Goal: Communication & Community: Ask a question

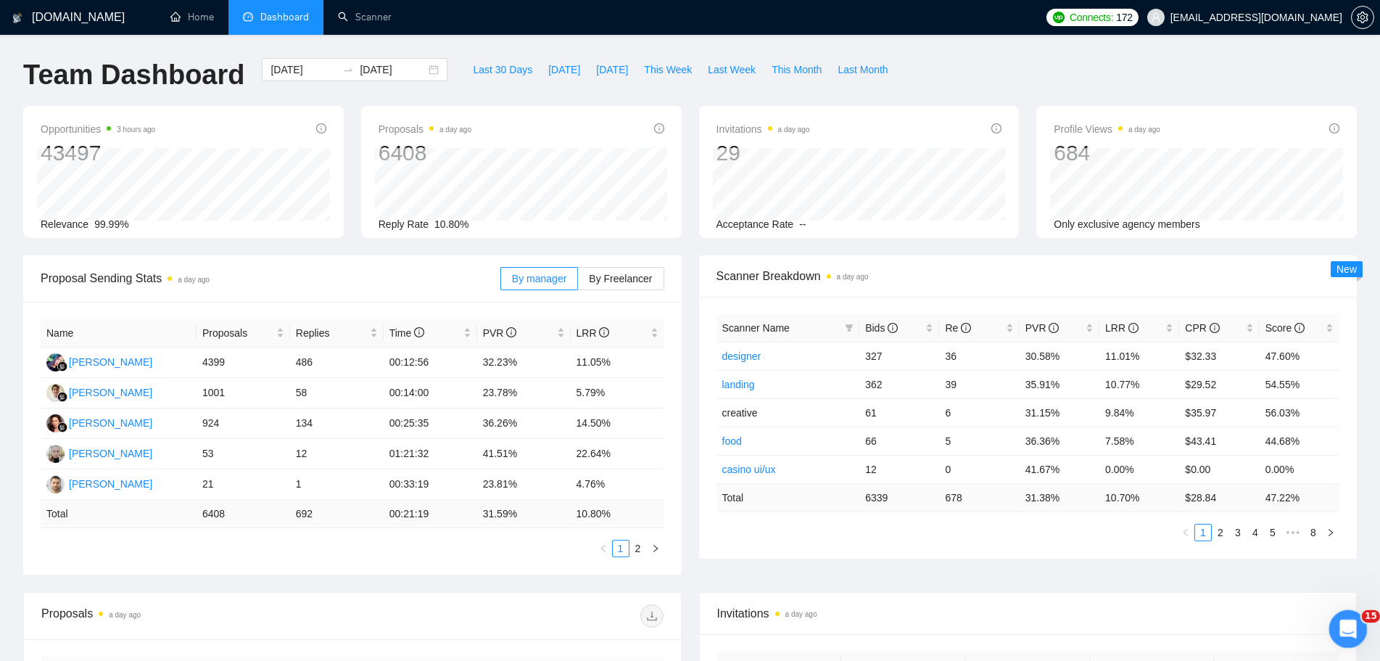
click at [1346, 636] on icon "Открыть службу сообщений Intercom" at bounding box center [1347, 627] width 24 height 24
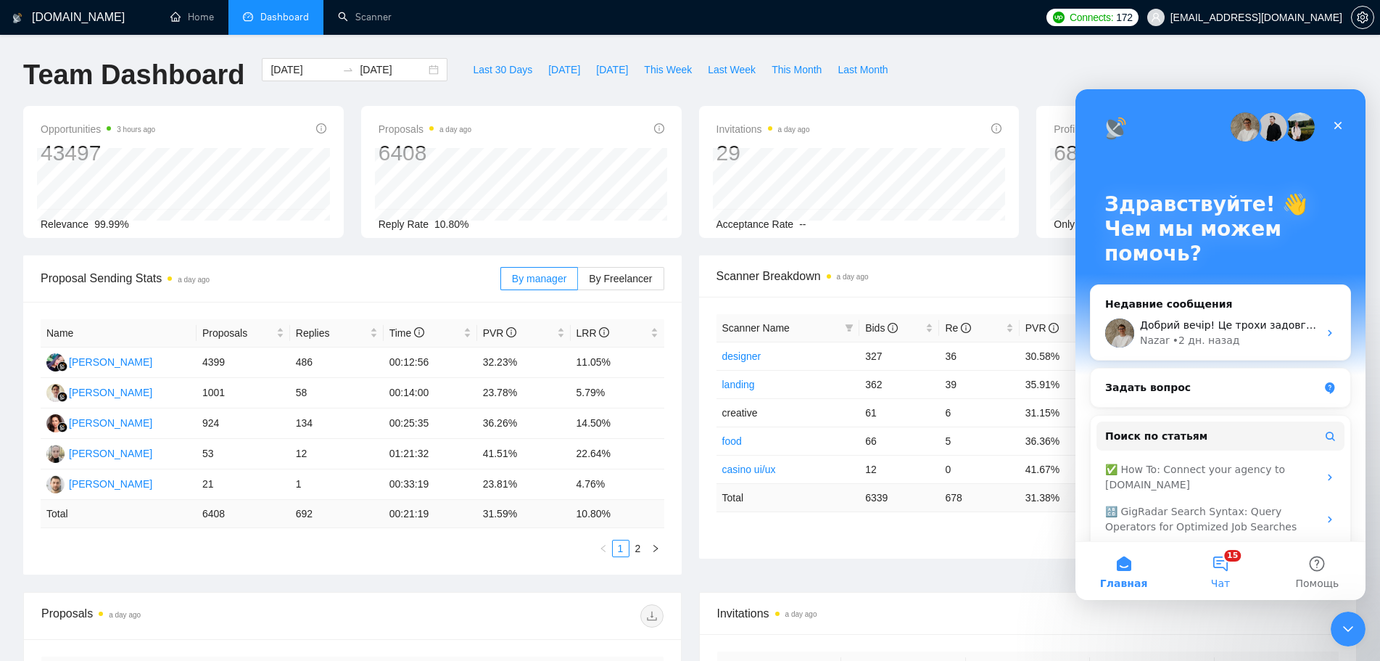
click at [1229, 576] on button "15 Чат" at bounding box center [1220, 571] width 96 height 58
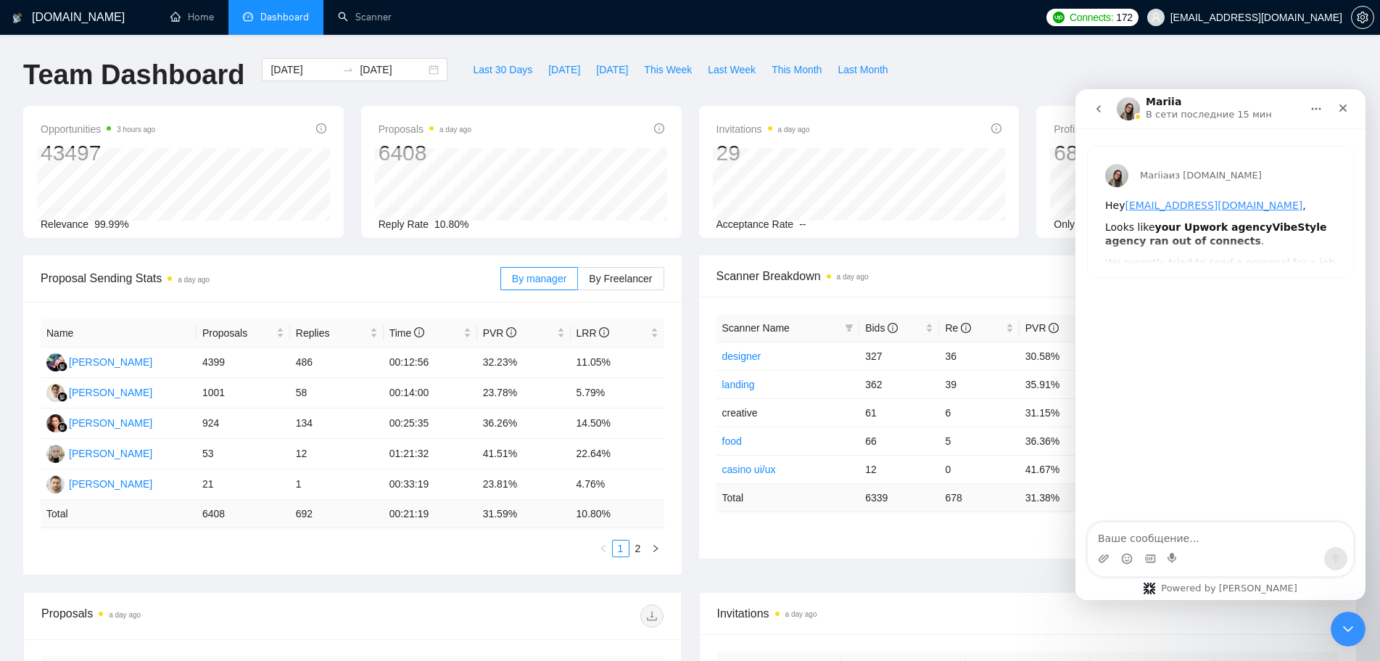
click at [1099, 117] on button "go back" at bounding box center [1099, 109] width 28 height 28
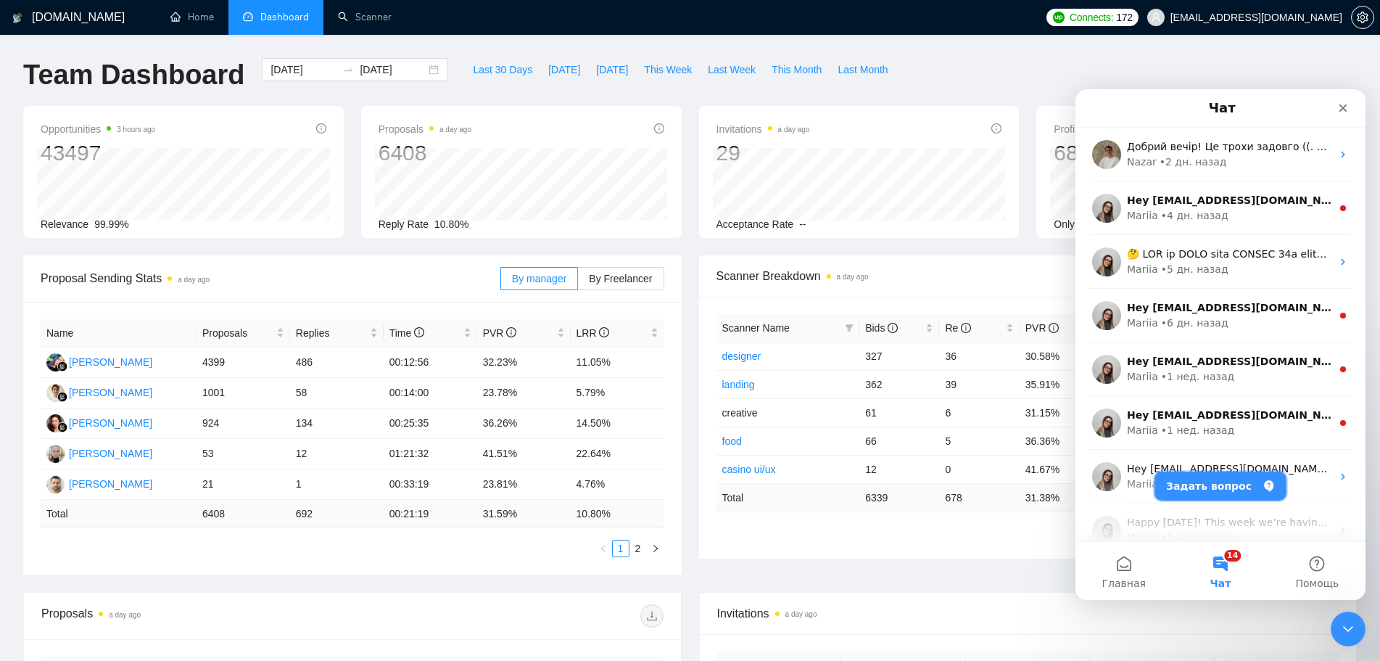
click at [1224, 493] on button "Задать вопрос" at bounding box center [1221, 485] width 132 height 29
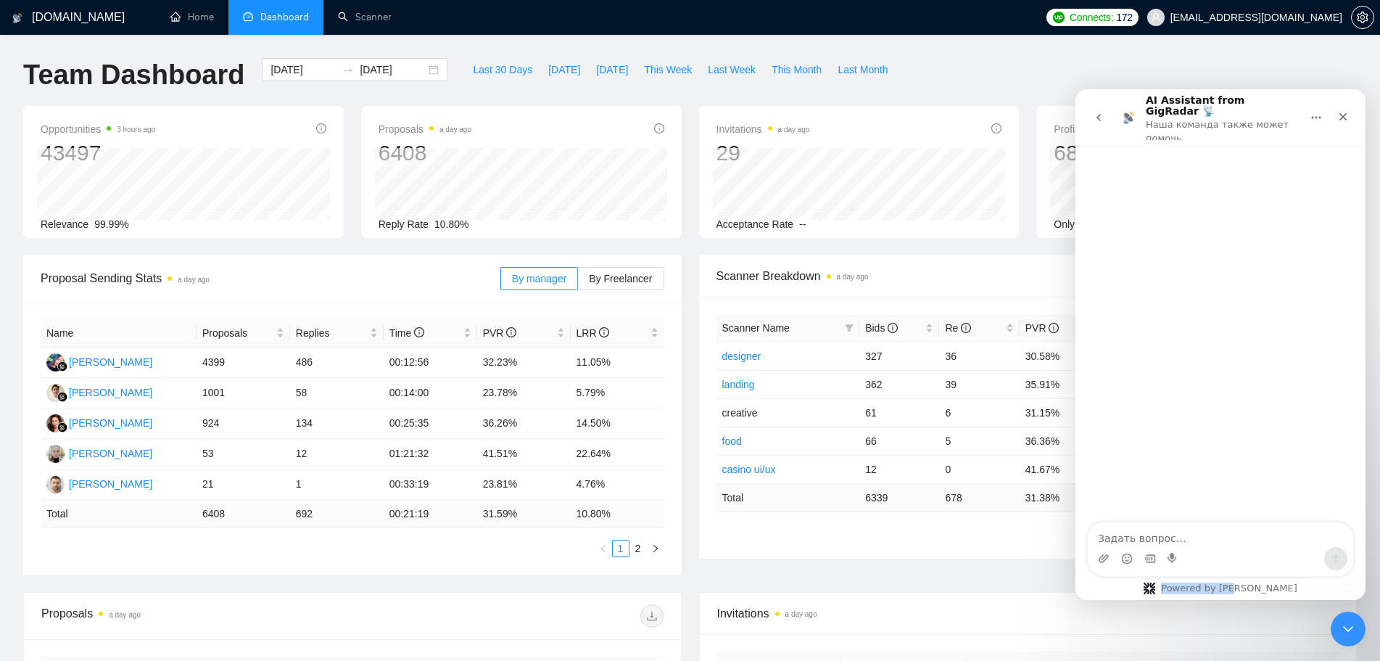
drag, startPoint x: 1261, startPoint y: 588, endPoint x: 1198, endPoint y: 590, distance: 63.9
click at [1198, 590] on div "Powered by [PERSON_NAME]" at bounding box center [1220, 588] width 176 height 12
copy span "Powered by [PERSON_NAME]"
click at [1344, 111] on icon "Закрыть" at bounding box center [1344, 117] width 12 height 12
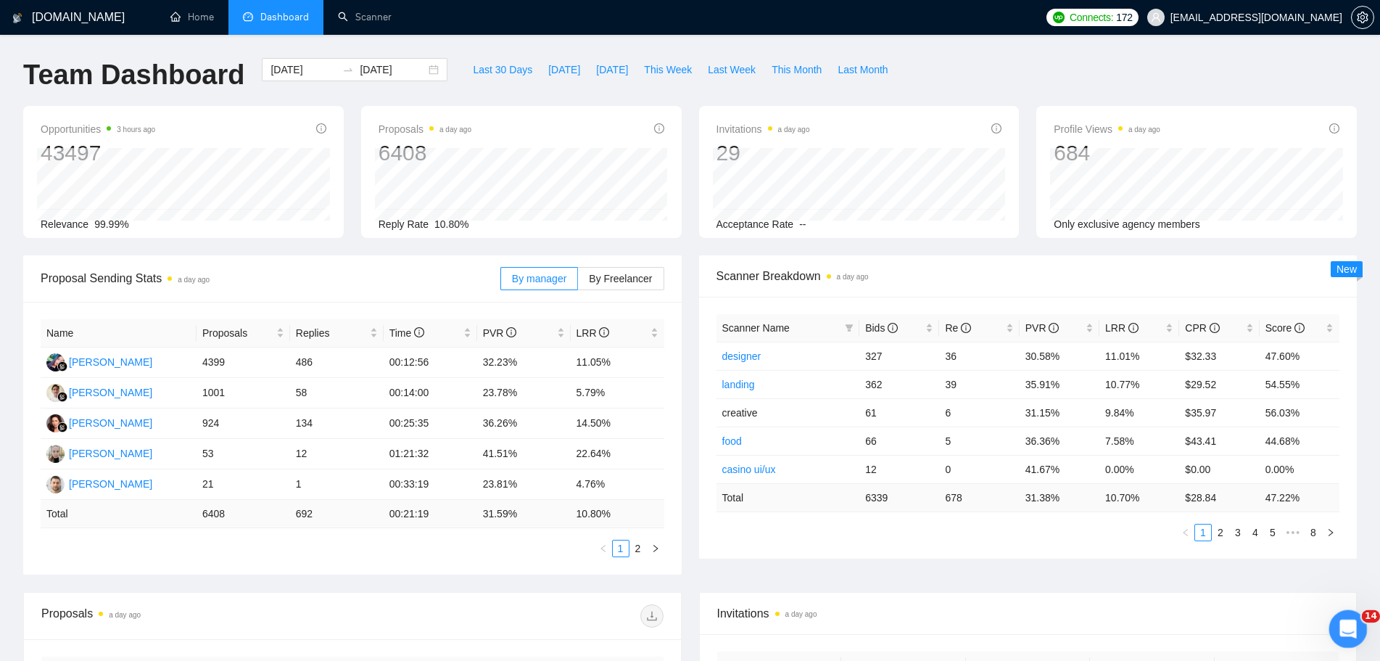
click at [1344, 622] on icon "Открыть службу сообщений Intercom" at bounding box center [1347, 627] width 24 height 24
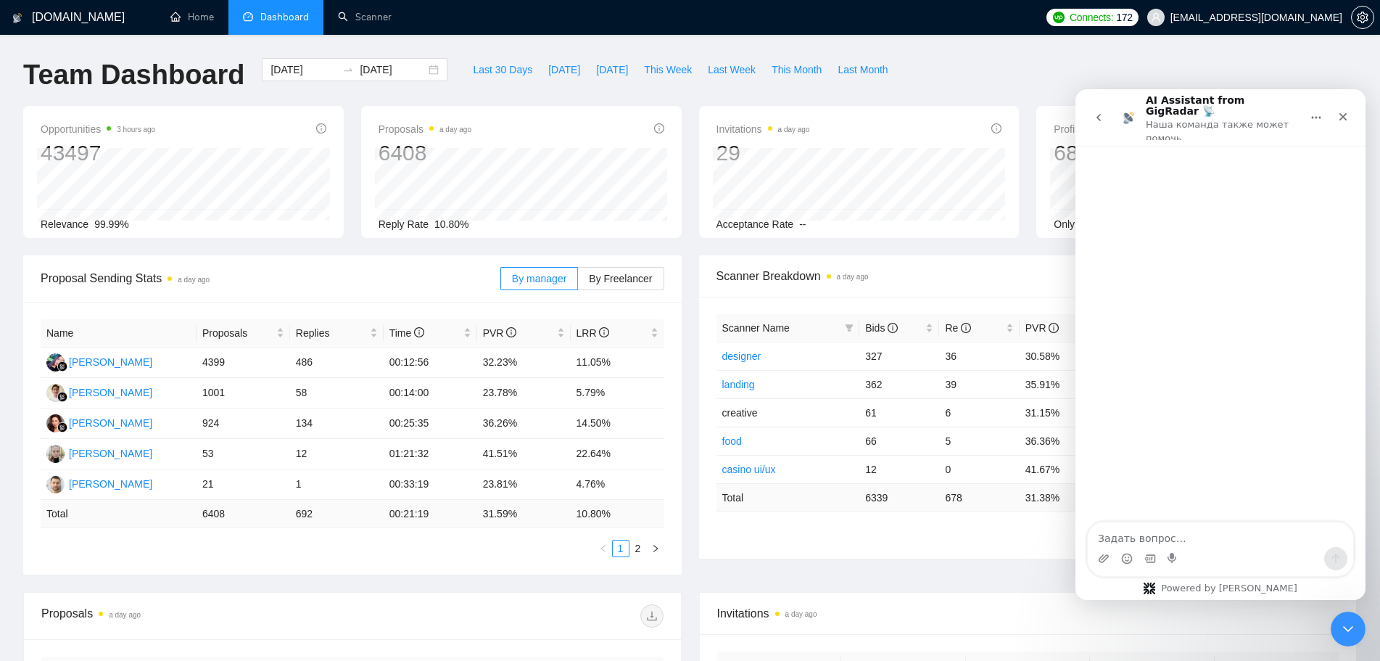
click at [1105, 109] on button "go back" at bounding box center [1099, 118] width 28 height 28
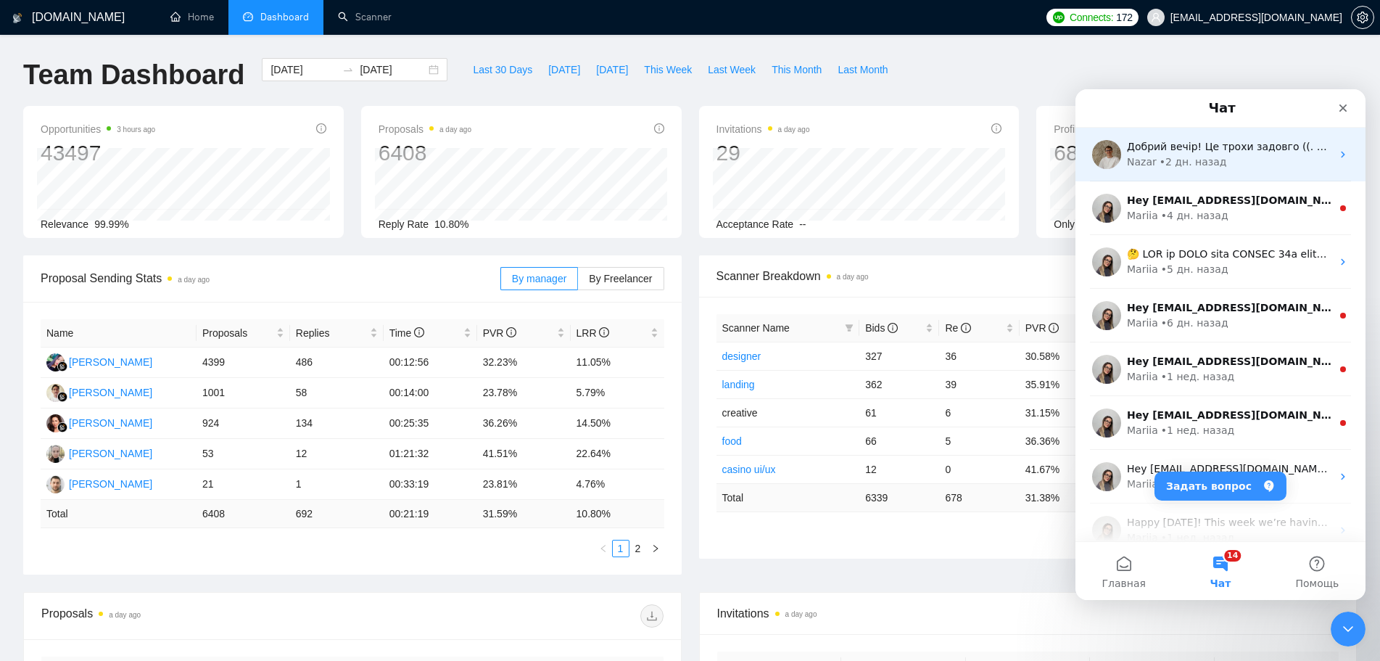
click at [1193, 155] on div "• 2 дн. назад" at bounding box center [1193, 162] width 67 height 15
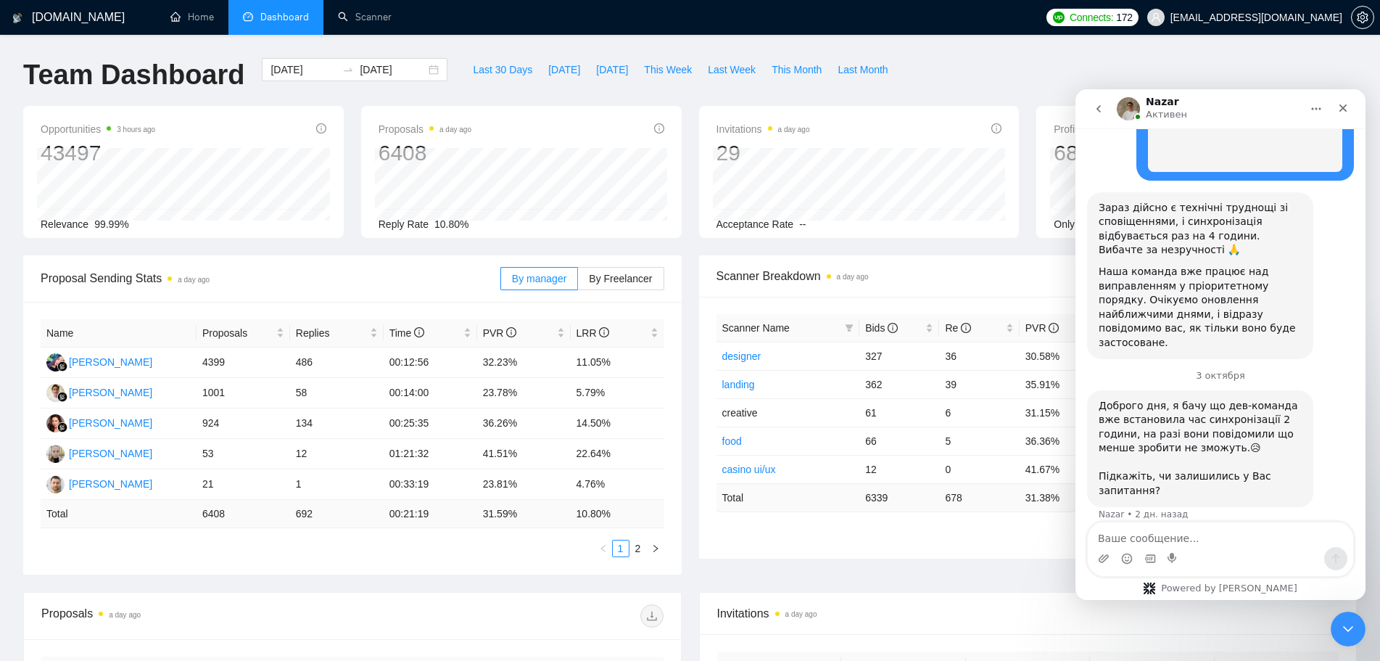
scroll to position [575, 0]
click at [1104, 107] on icon "go back" at bounding box center [1099, 109] width 12 height 12
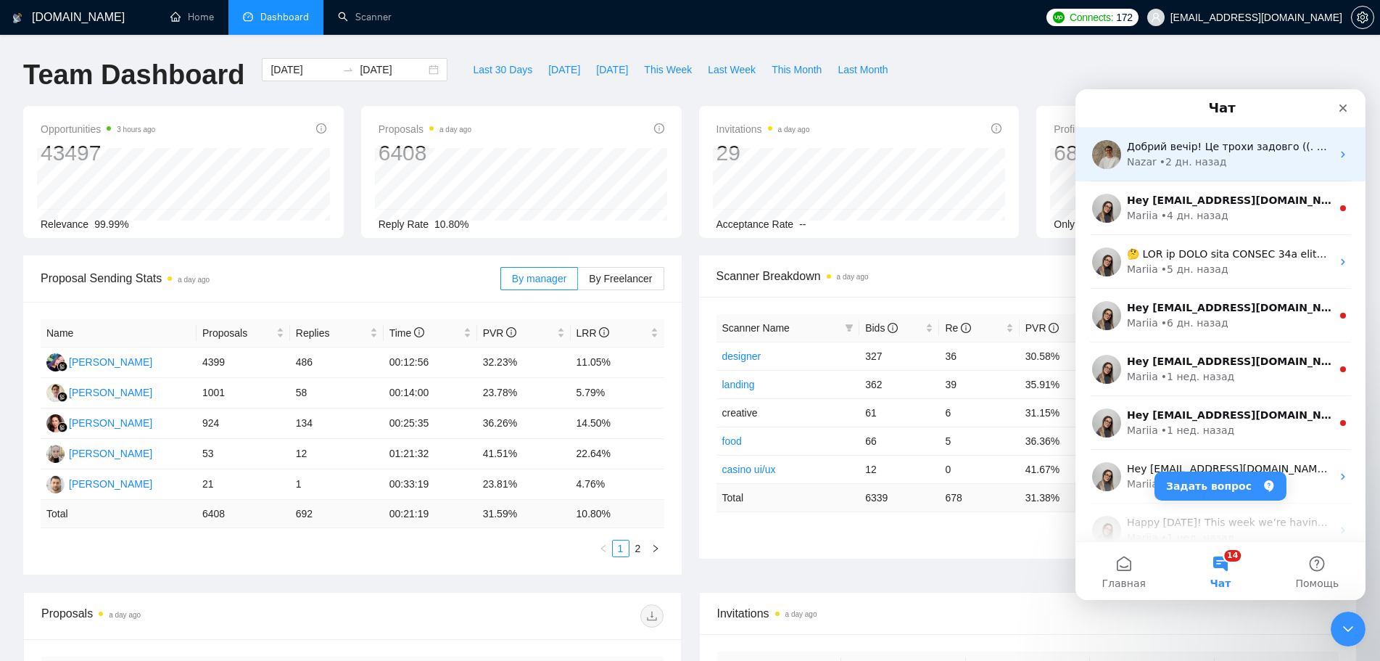
click at [1195, 157] on div "• 2 дн. назад" at bounding box center [1193, 162] width 67 height 15
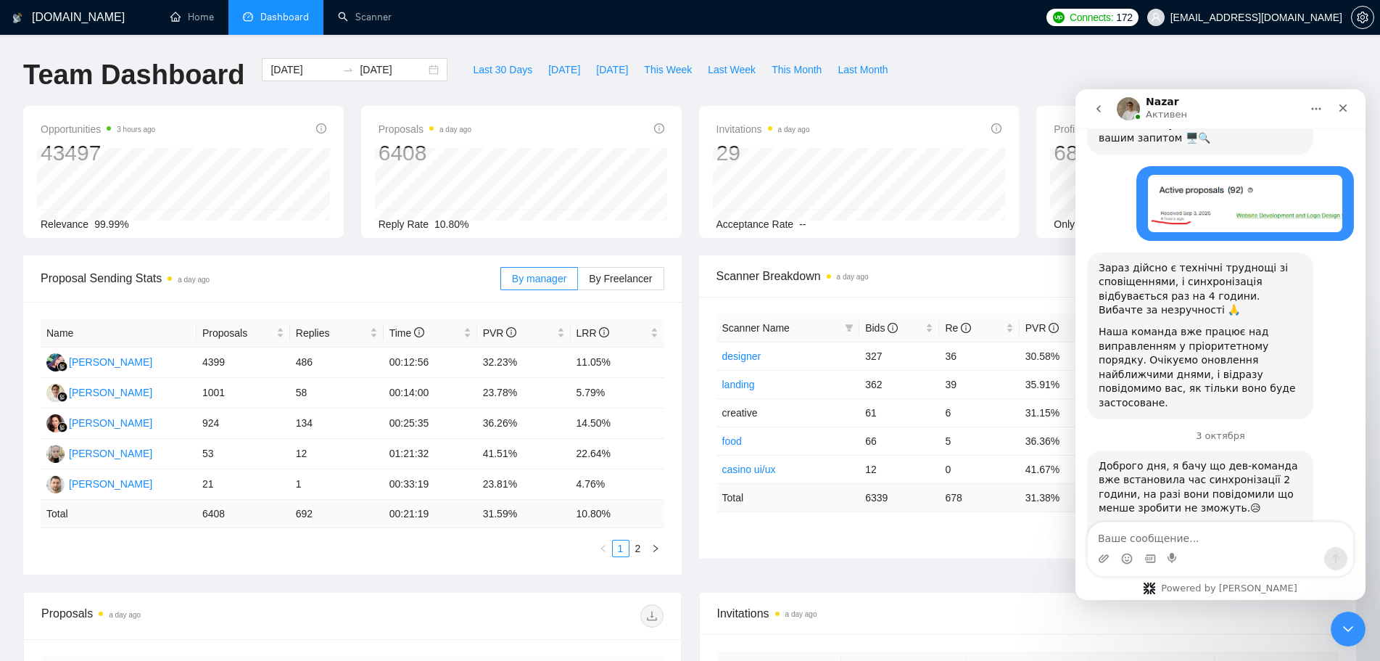
scroll to position [575, 0]
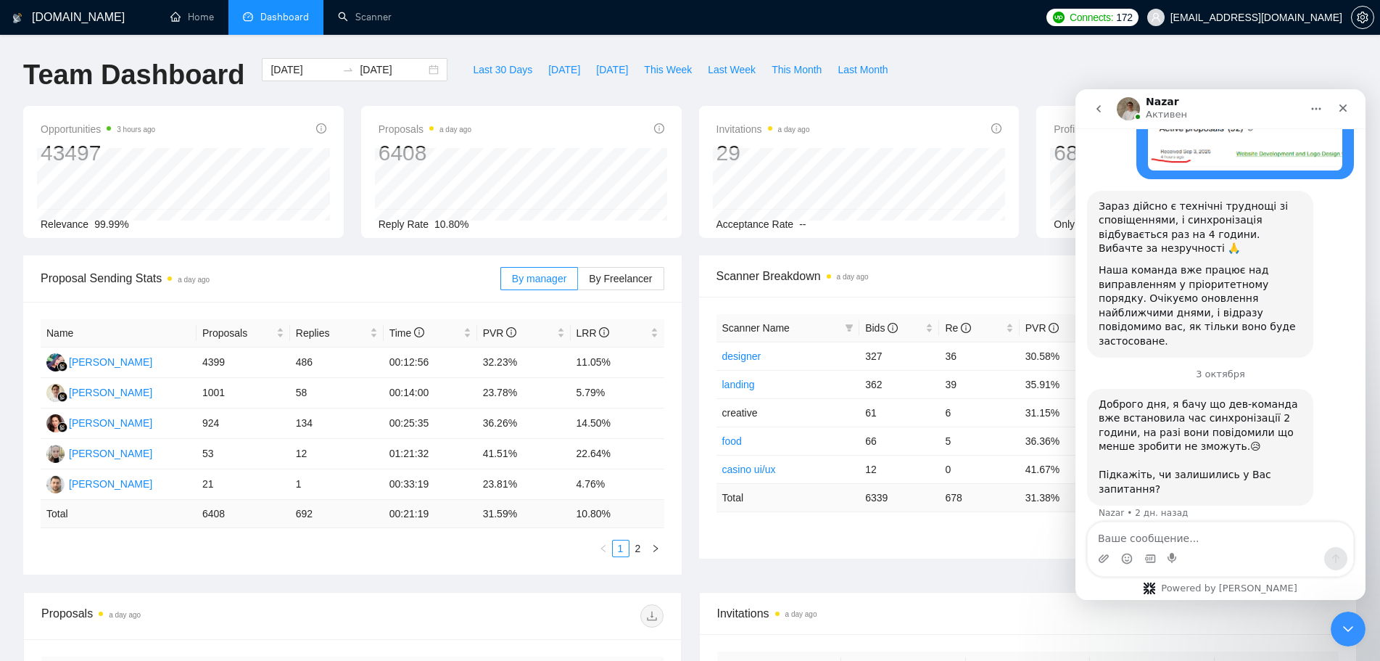
click at [1209, 542] on textarea "Ваше сообщение..." at bounding box center [1220, 534] width 265 height 25
drag, startPoint x: 128, startPoint y: 395, endPoint x: 71, endPoint y: 392, distance: 57.3
click at [33, 400] on div "Name Proposals Replies Time PVR LRR [PERSON_NAME] 4399 486 00:12:56 32.23% 11.0…" at bounding box center [352, 438] width 659 height 273
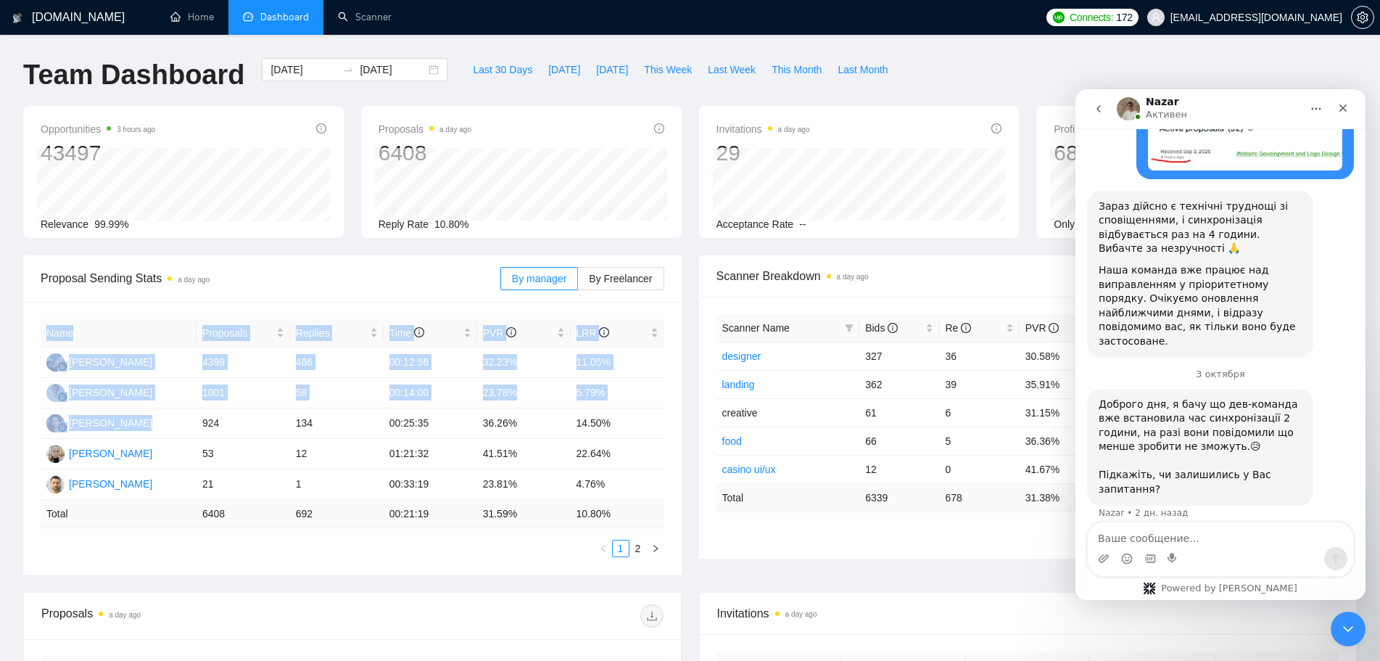
drag, startPoint x: 139, startPoint y: 424, endPoint x: 9, endPoint y: 420, distance: 129.2
click at [9, 420] on div "[DOMAIN_NAME] Home Dashboard Scanner Connects: 172 [EMAIL_ADDRESS][DOMAIN_NAME]…" at bounding box center [690, 583] width 1380 height 1166
click at [8, 411] on div "[DOMAIN_NAME] Home Dashboard Scanner Connects: 172 [EMAIL_ADDRESS][DOMAIN_NAME]…" at bounding box center [690, 583] width 1380 height 1166
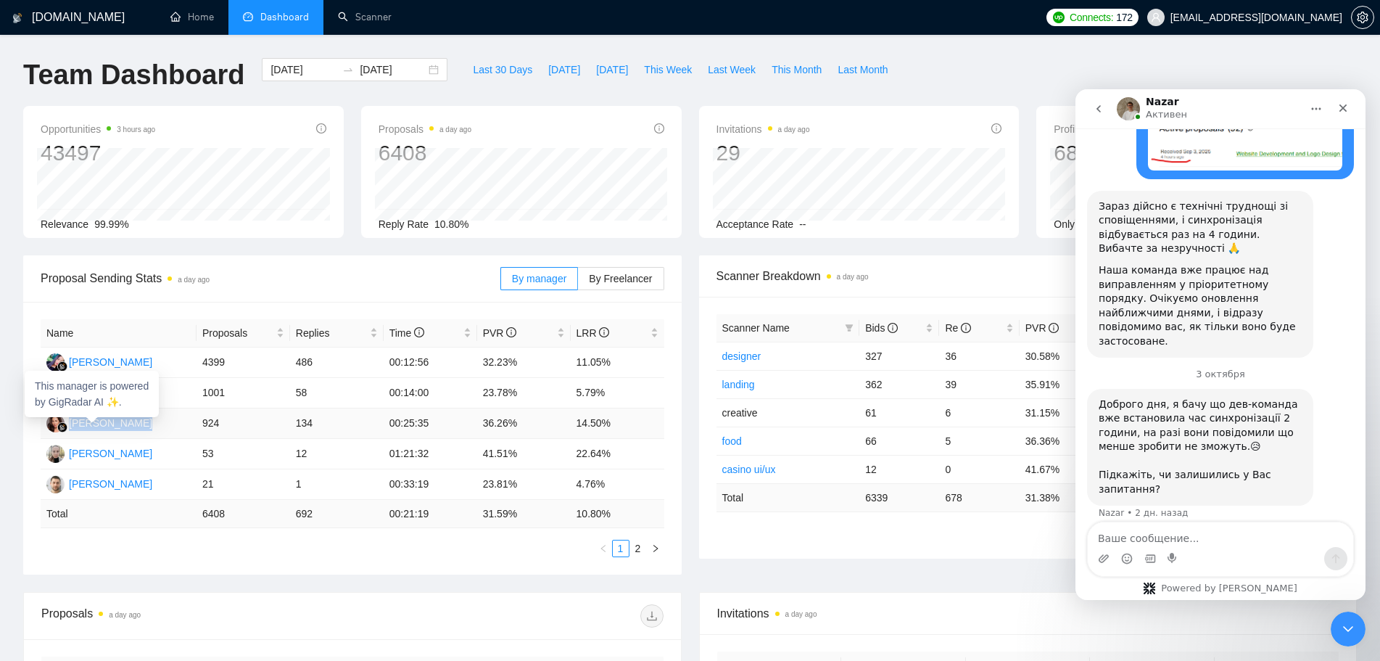
drag, startPoint x: 144, startPoint y: 424, endPoint x: 72, endPoint y: 424, distance: 71.8
click at [72, 424] on td "[PERSON_NAME]" at bounding box center [119, 423] width 156 height 30
copy div "[PERSON_NAME]"
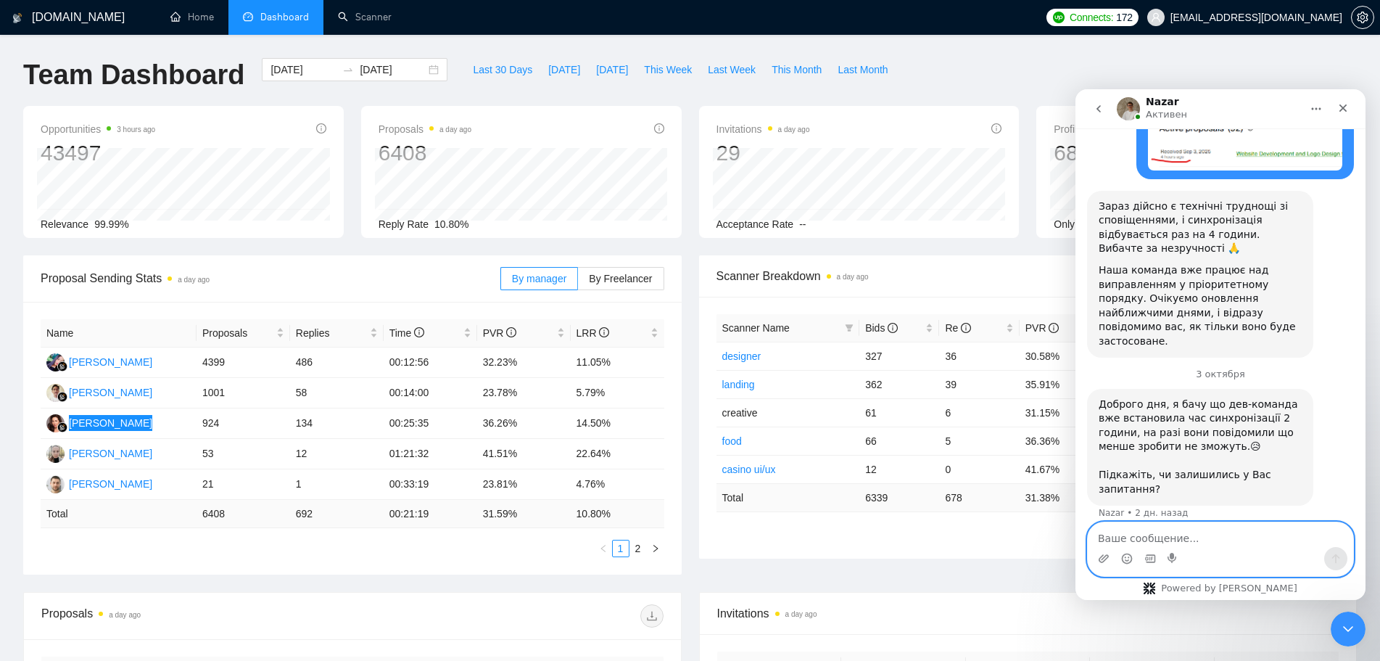
click at [1142, 531] on textarea "Ваше сообщение..." at bounding box center [1220, 534] width 265 height 25
drag, startPoint x: 1142, startPoint y: 531, endPoint x: 1144, endPoint y: 344, distance: 187.2
click at [1141, 398] on div "Доброго дня, я бачу що дев-команда вже встановила час синхронізації 2 години, н…" at bounding box center [1200, 447] width 203 height 99
click at [1154, 534] on textarea "Ваше сообщение..." at bounding box center [1220, 534] width 265 height 25
paste textarea "[PERSON_NAME]"
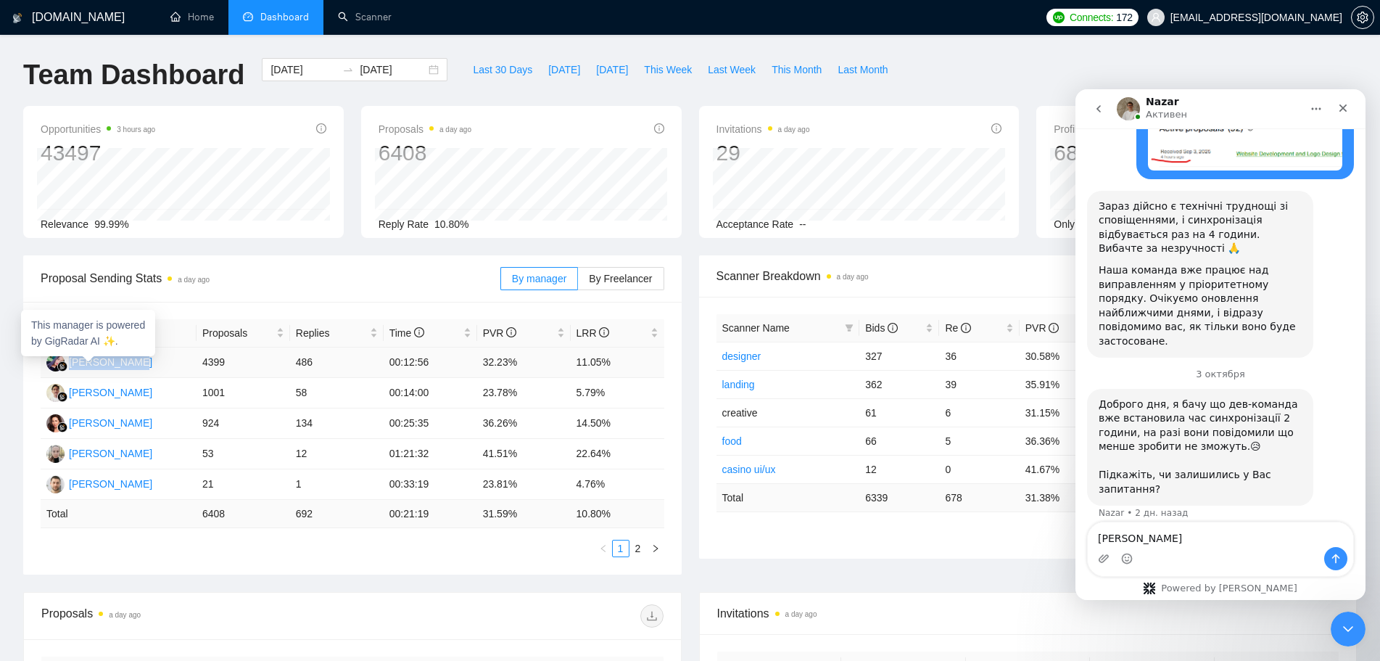
drag, startPoint x: 131, startPoint y: 364, endPoint x: 69, endPoint y: 366, distance: 62.4
click at [69, 366] on td "[PERSON_NAME]" at bounding box center [119, 362] width 156 height 30
drag, startPoint x: 89, startPoint y: 363, endPoint x: 70, endPoint y: 395, distance: 36.8
click at [70, 395] on td "[PERSON_NAME]" at bounding box center [119, 393] width 156 height 30
copy div "[PERSON_NAME]"
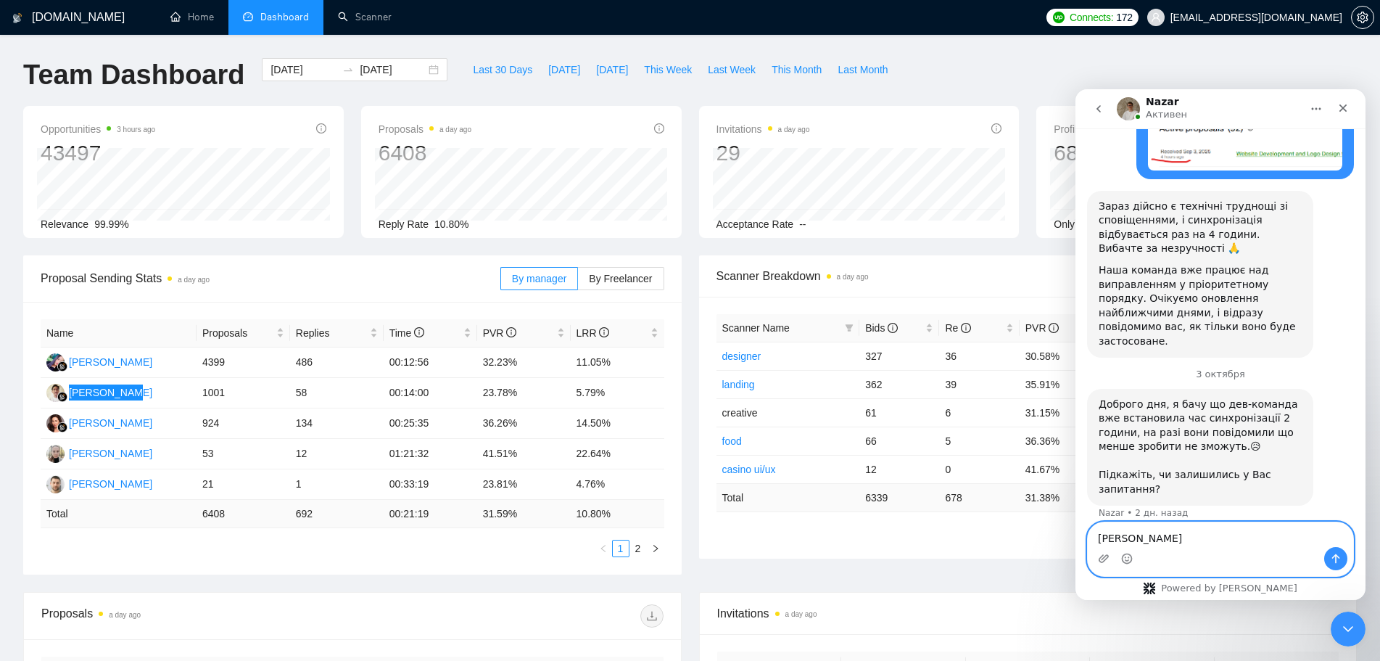
click at [1171, 533] on textarea "[PERSON_NAME]" at bounding box center [1220, 534] width 265 height 25
click at [1100, 535] on textarea "[PERSON_NAME]" at bounding box center [1220, 534] width 265 height 25
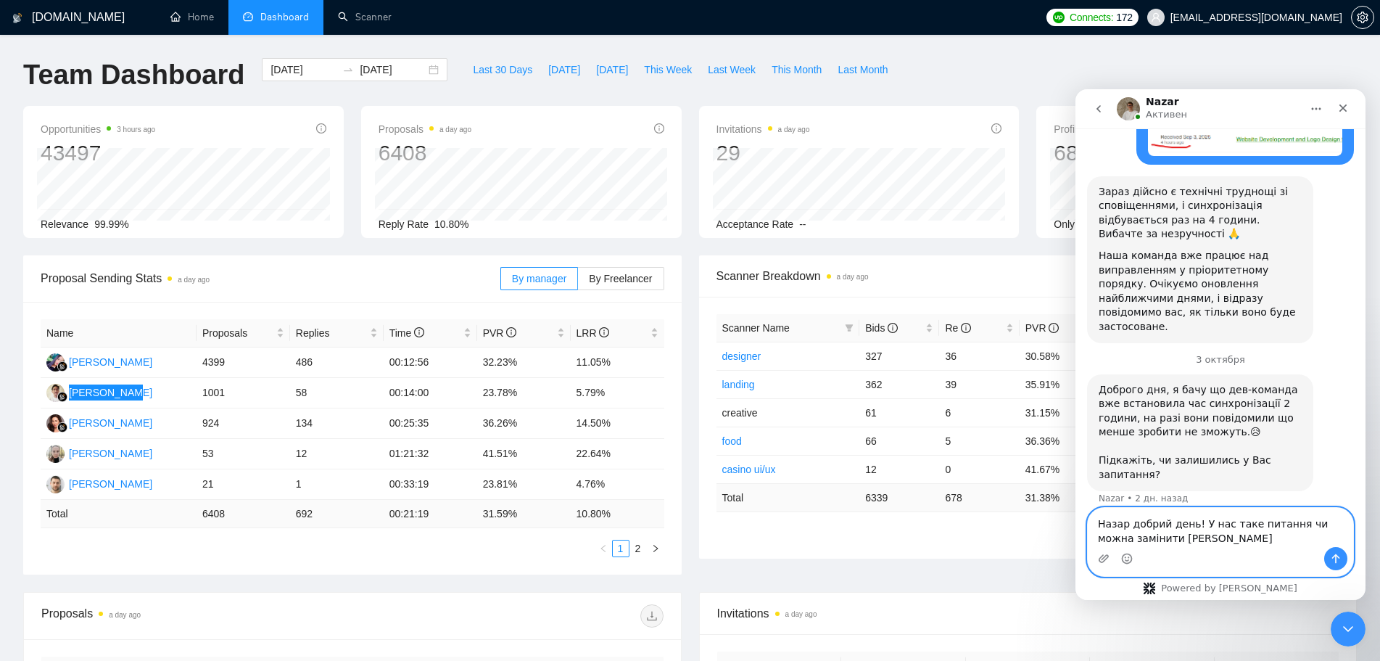
paste textarea "[PERSON_NAME]"
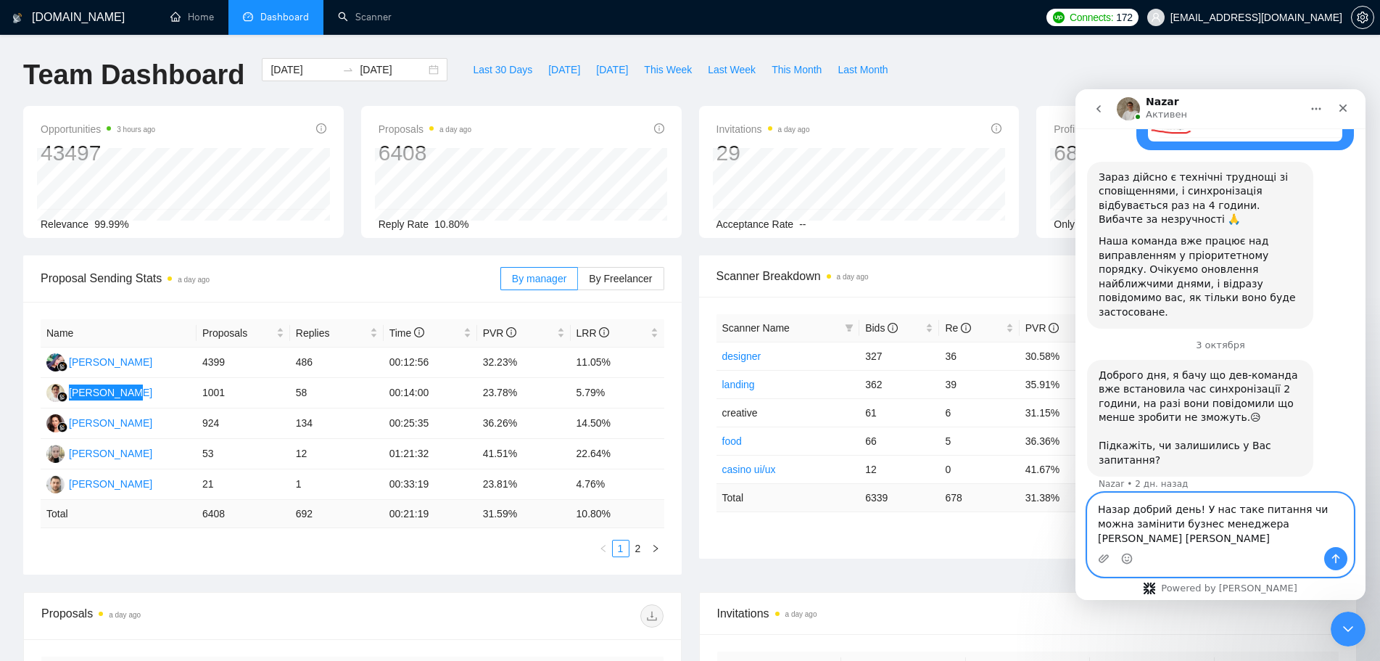
click at [1152, 523] on textarea "Назар добрий день! У нас таке питання чи можна замінити бузнес менеджера [PERSO…" at bounding box center [1220, 520] width 265 height 54
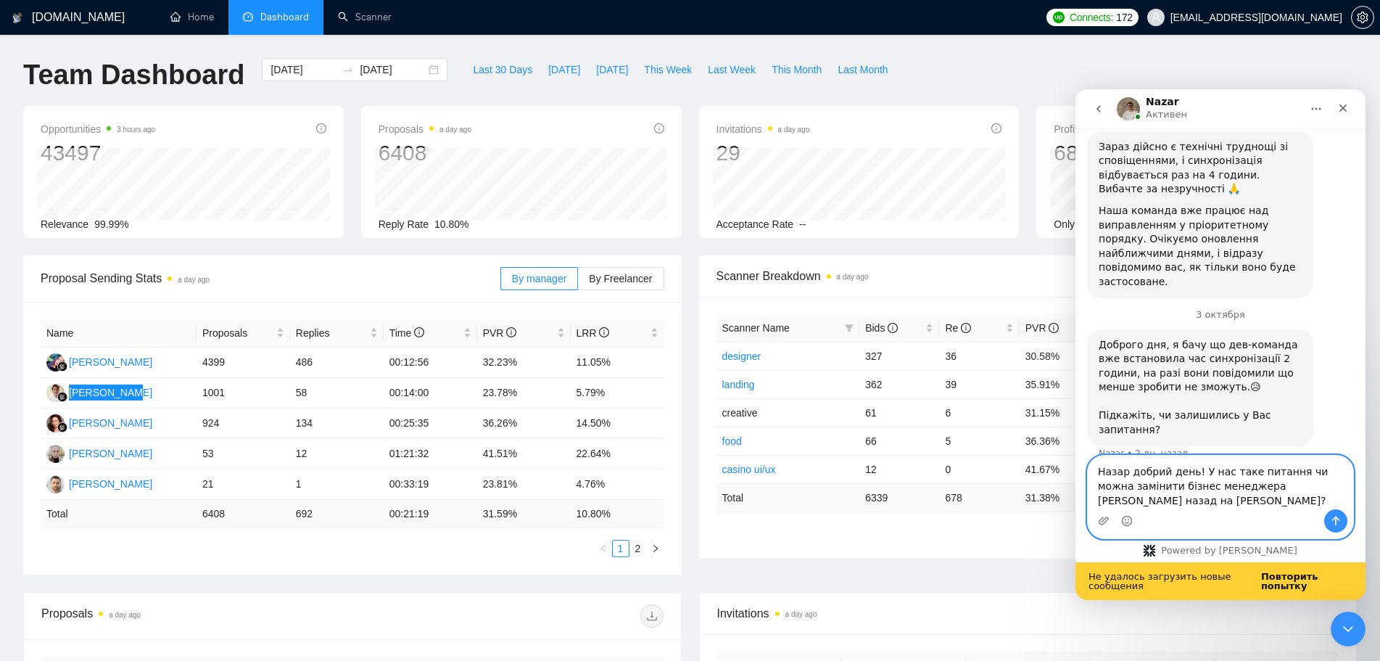
scroll to position [642, 0]
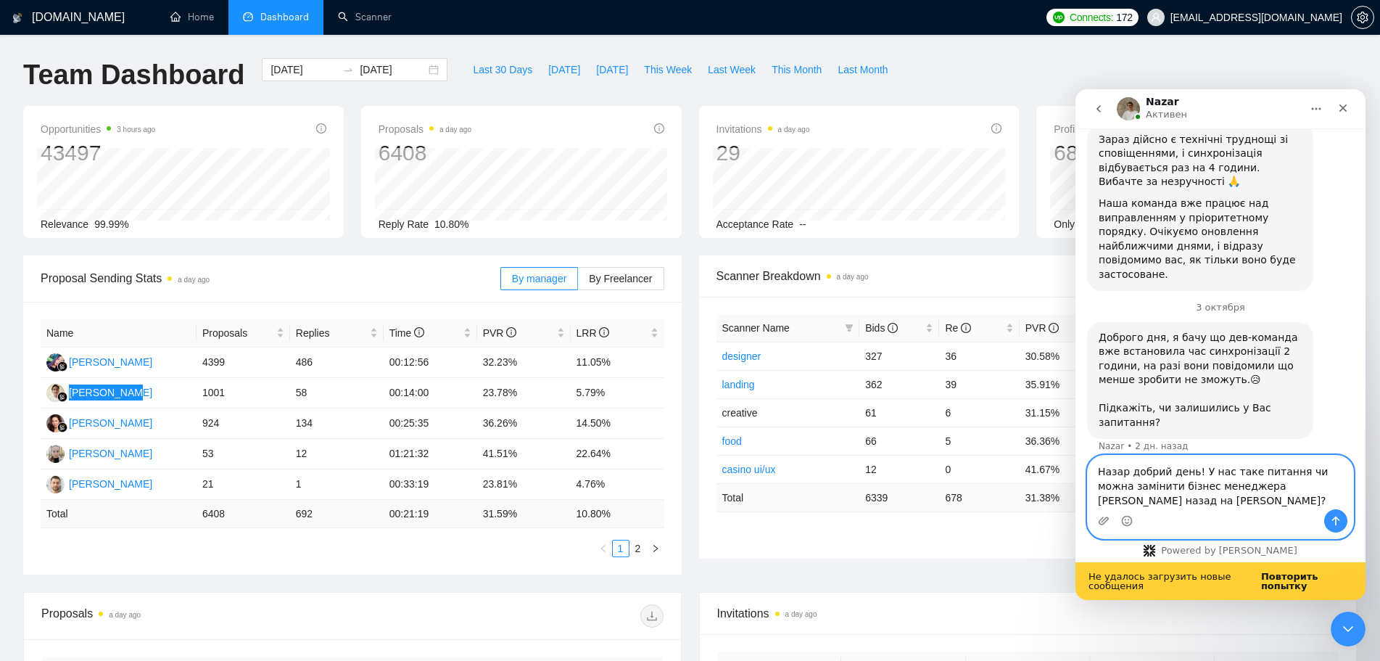
click at [1212, 508] on textarea "Назар добрий день! У нас таке питання чи можна замінити бізнес менеджера [PERSO…" at bounding box center [1220, 483] width 265 height 54
type textarea "Назар добрий день! У нас таке питання чи можна замінити бізнес менеджера [PERSO…"
click at [1333, 522] on icon "Отправить сообщение…" at bounding box center [1336, 521] width 12 height 12
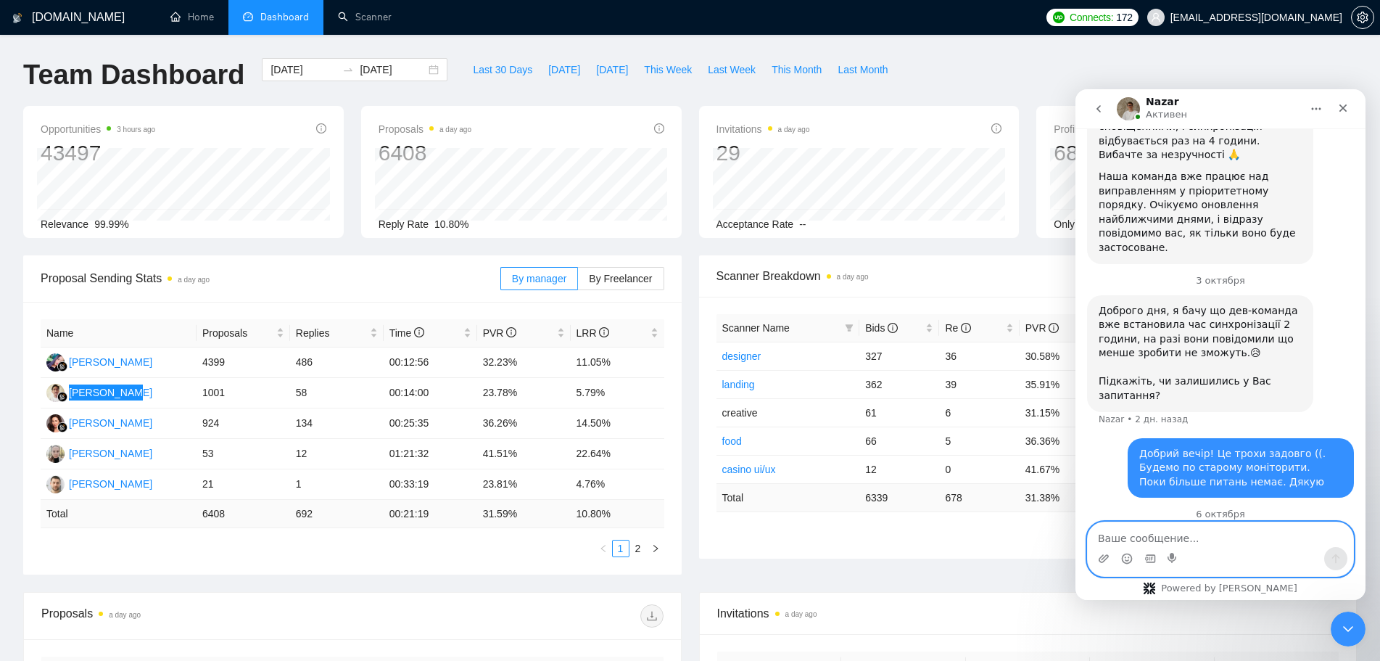
scroll to position [667, 0]
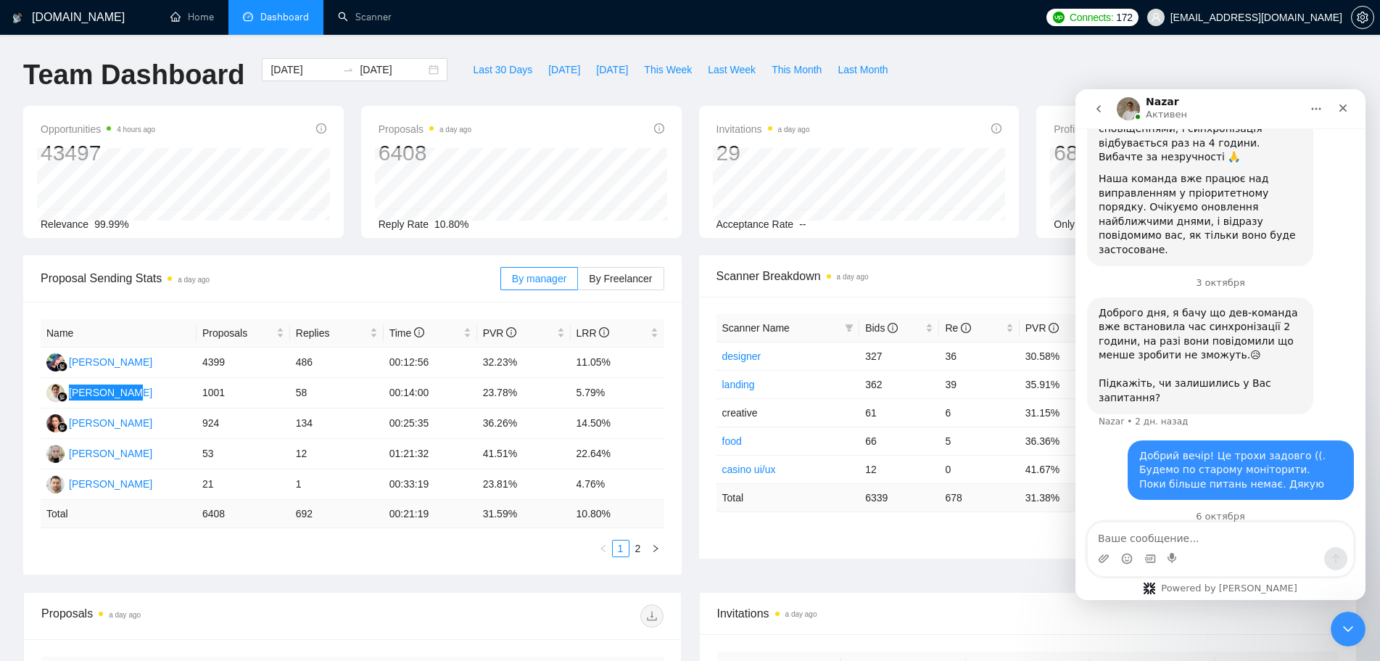
drag, startPoint x: 1276, startPoint y: 490, endPoint x: 1133, endPoint y: 464, distance: 145.3
click at [1140, 540] on div "Назар добрий день! У нас таке питання чи можна замінити бізнес менеджера [PERSO…" at bounding box center [1241, 568] width 203 height 57
copy div "Назар добрий день! У нас таке питання чи можна замінити бізнес менеджера [PERSO…"
drag, startPoint x: 1243, startPoint y: 489, endPoint x: 1282, endPoint y: 475, distance: 40.8
click at [1282, 540] on div "Назар добрий день! У нас таке питання чи можна замінити бізнес менеджера [PERSO…" at bounding box center [1241, 568] width 203 height 57
